Goal: Navigation & Orientation: Find specific page/section

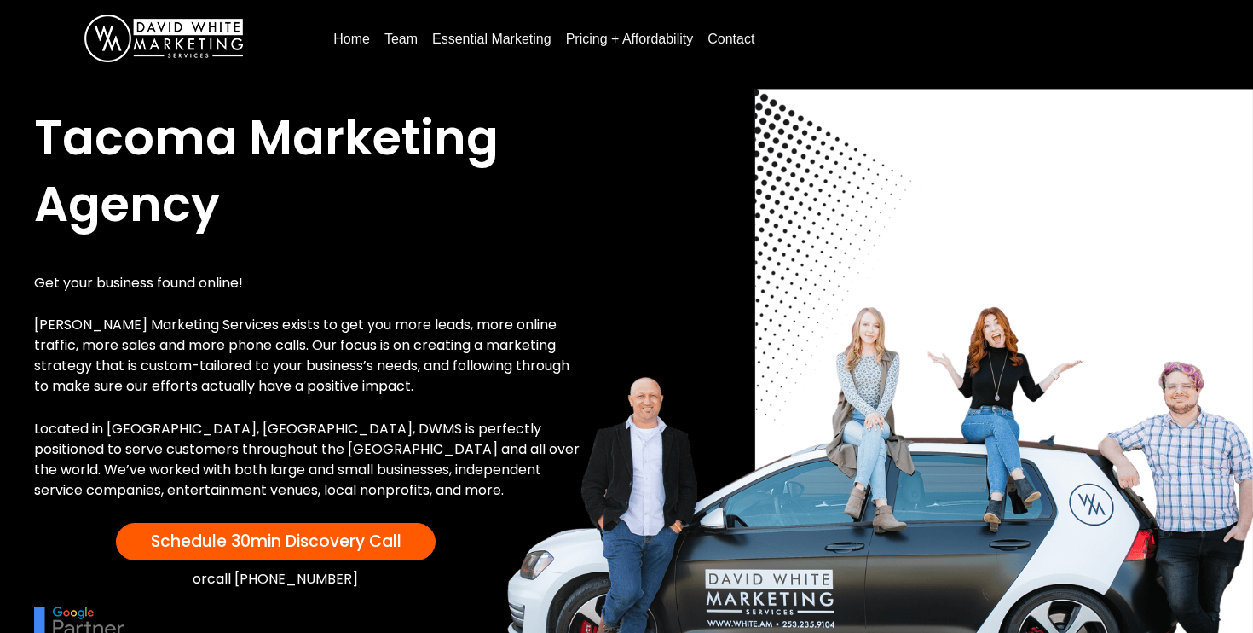
scroll to position [17, 0]
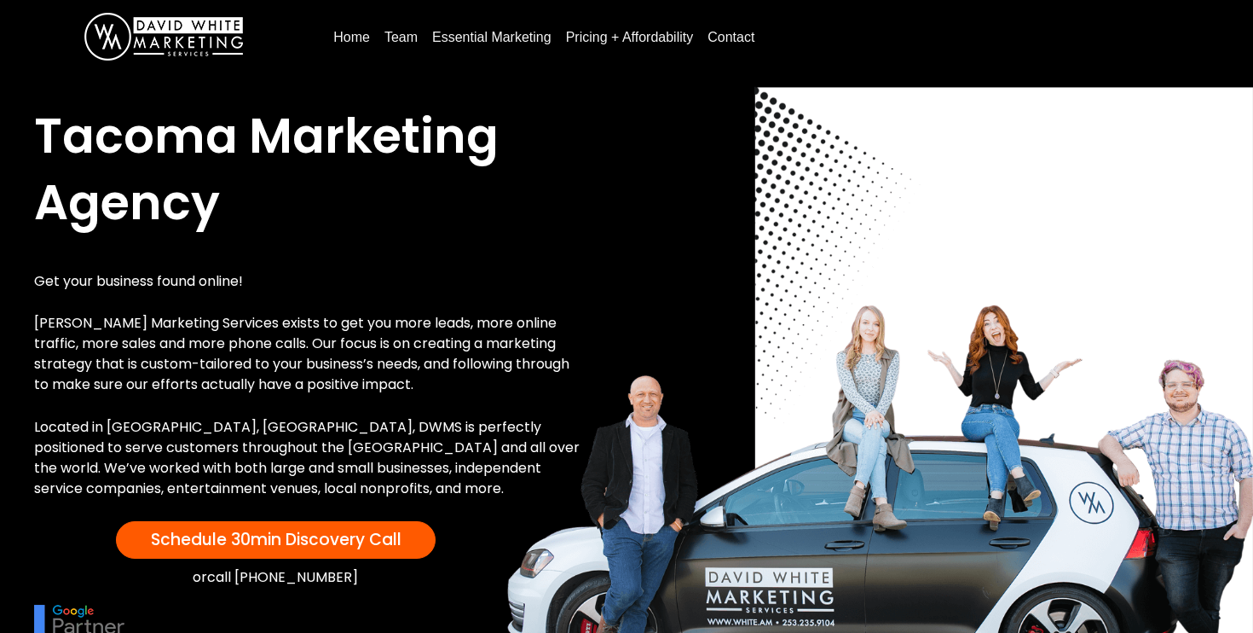
click at [393, 34] on link "Team" at bounding box center [401, 37] width 47 height 27
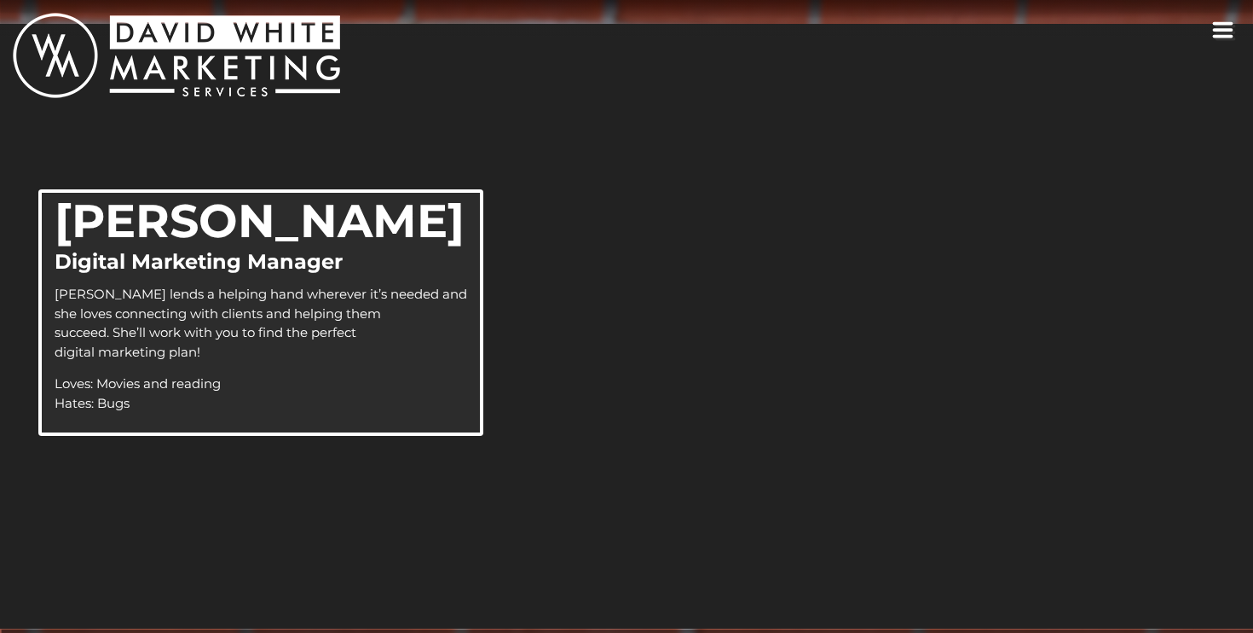
scroll to position [1265, 0]
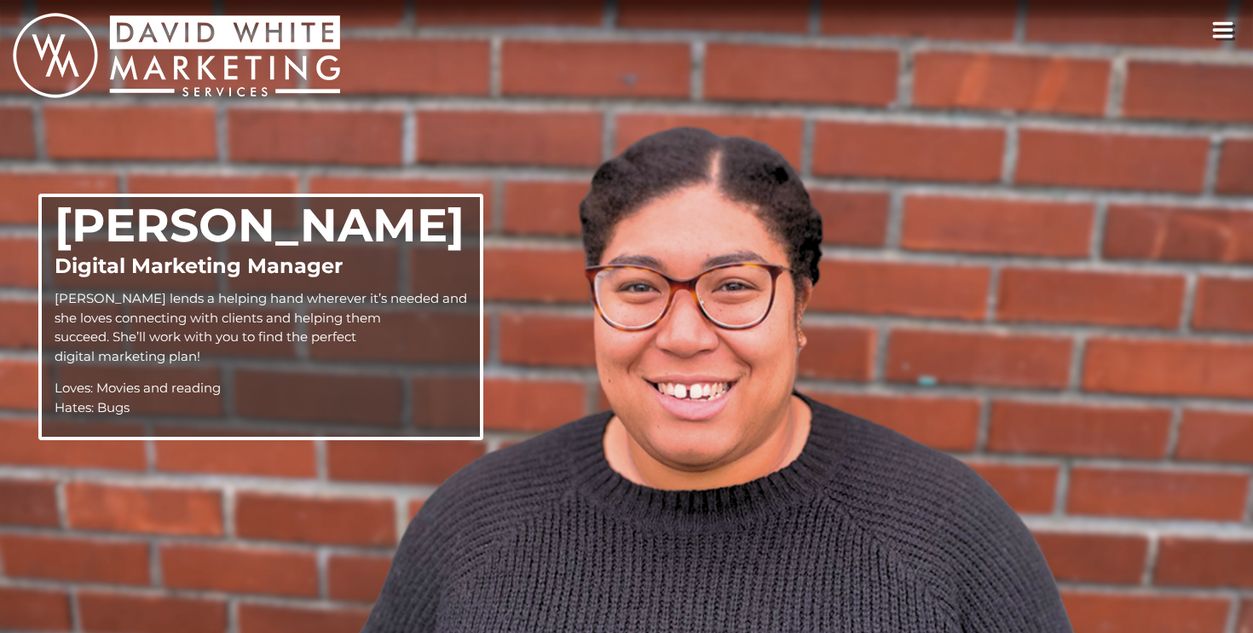
click at [1216, 26] on icon "toggle navigation" at bounding box center [1223, 29] width 22 height 17
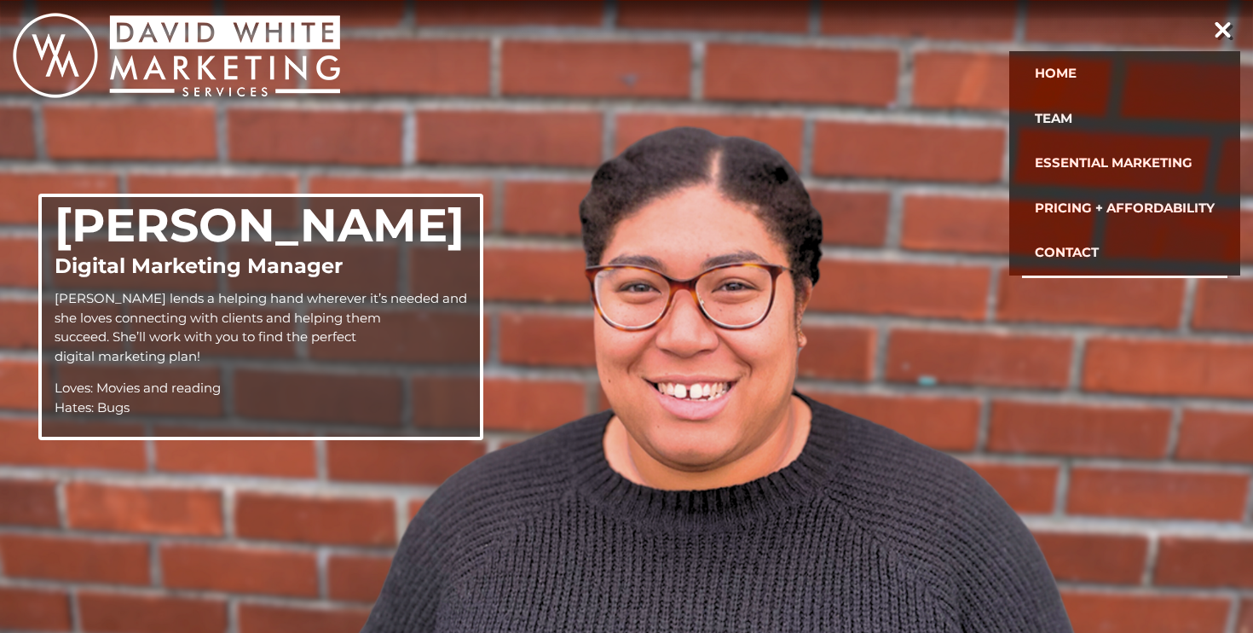
click at [1132, 240] on link "Contact" at bounding box center [1124, 252] width 205 height 45
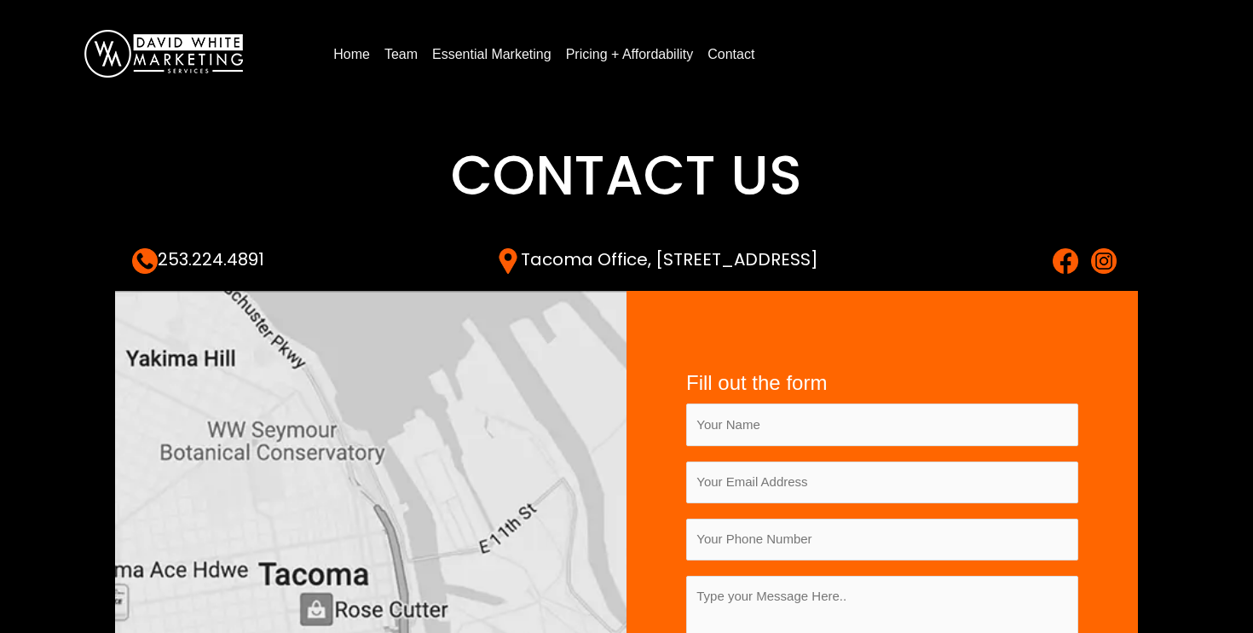
click at [677, 52] on link "Pricing + Affordability" at bounding box center [630, 54] width 142 height 27
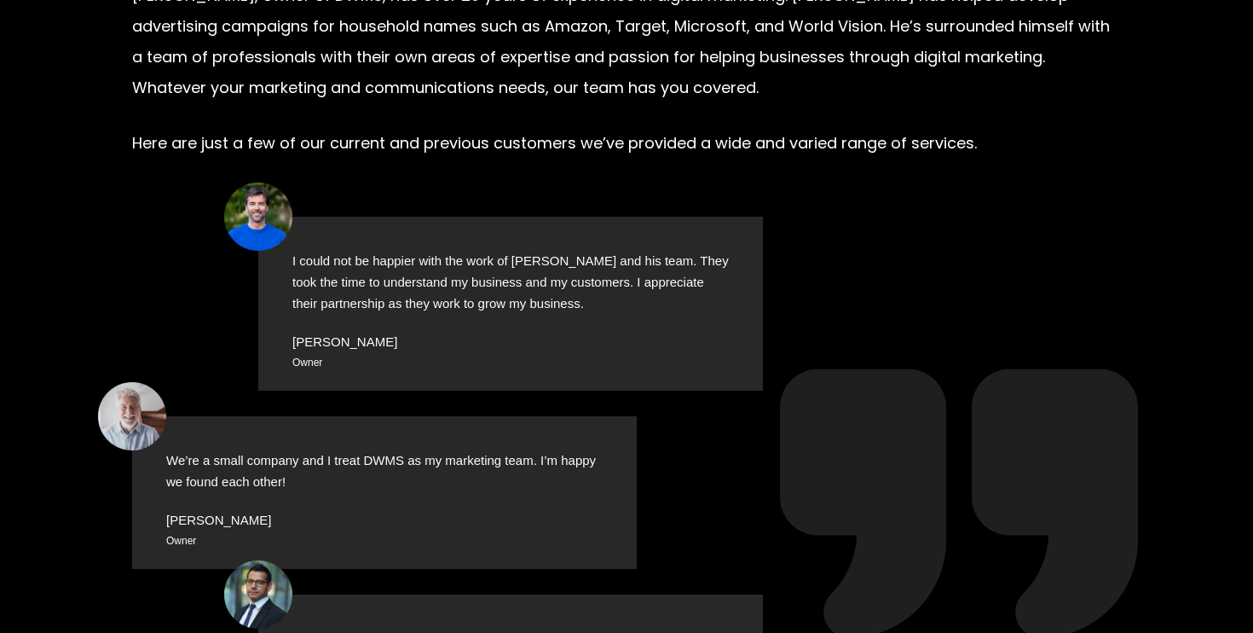
scroll to position [2095, 0]
